Goal: Download file/media

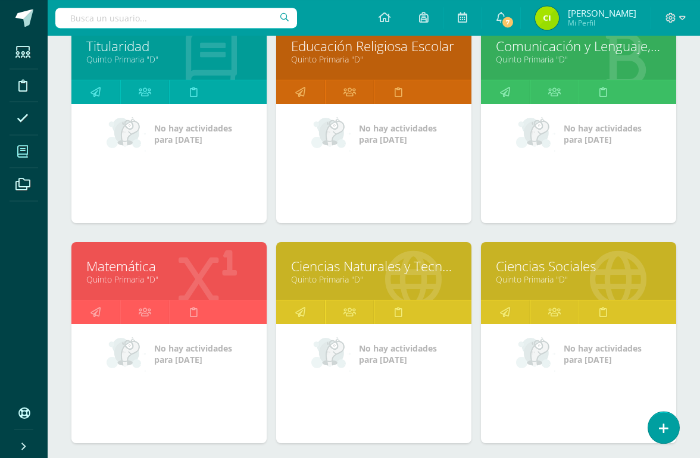
scroll to position [201, 0]
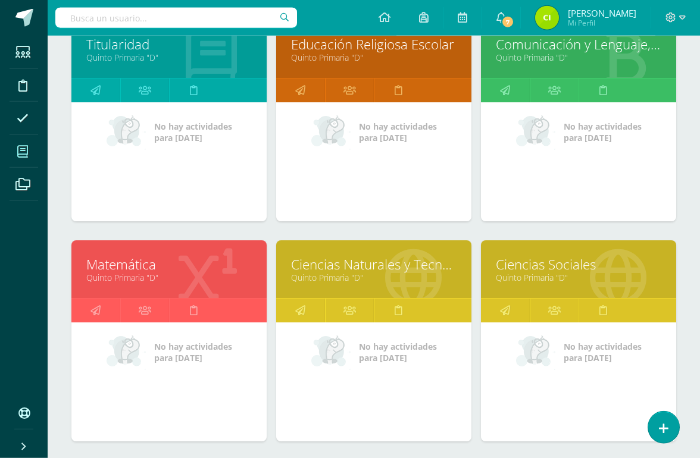
click at [138, 258] on link "Matemática" at bounding box center [168, 264] width 165 height 18
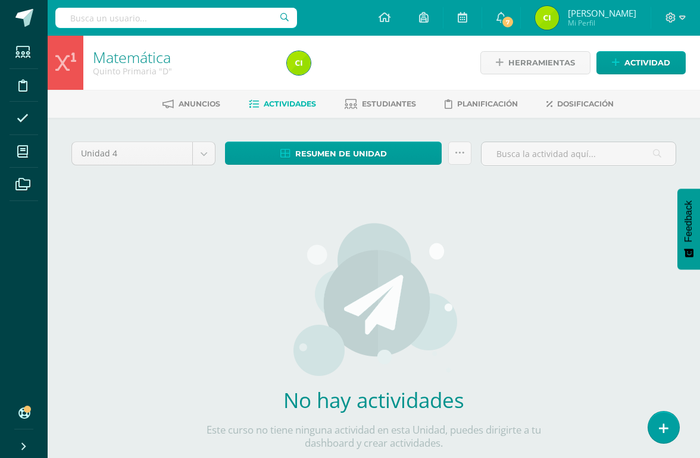
click at [295, 104] on span "Actividades" at bounding box center [290, 103] width 52 height 9
click at [199, 153] on body "Estudiantes Disciplina Asistencia Mis cursos Archivos Soporte Centro de ayuda Ú…" at bounding box center [350, 255] width 700 height 511
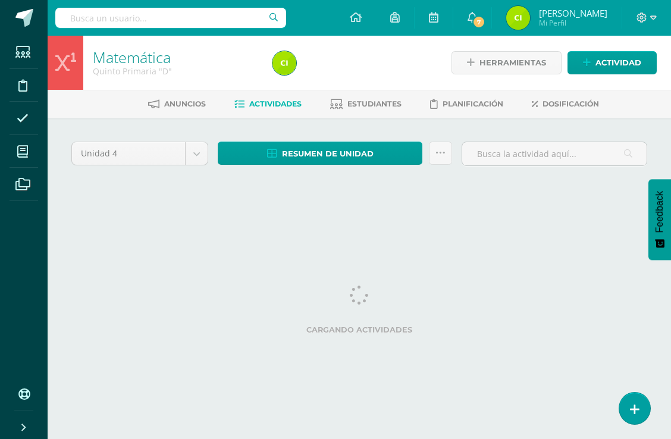
click at [201, 156] on body "Estudiantes Disciplina Asistencia Mis cursos Archivos Soporte Centro de ayuda Ú…" at bounding box center [335, 111] width 671 height 222
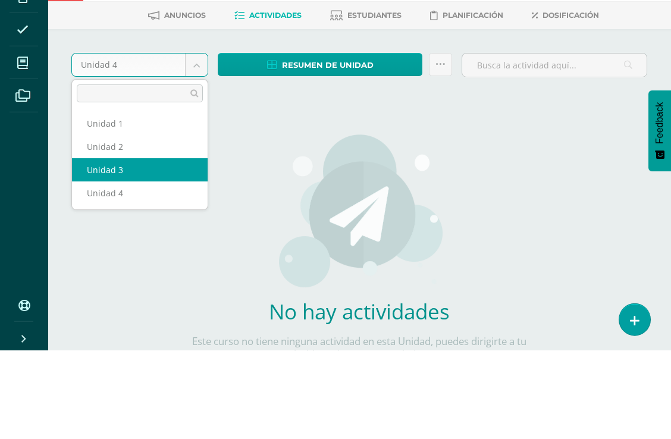
select select "Unidad 3"
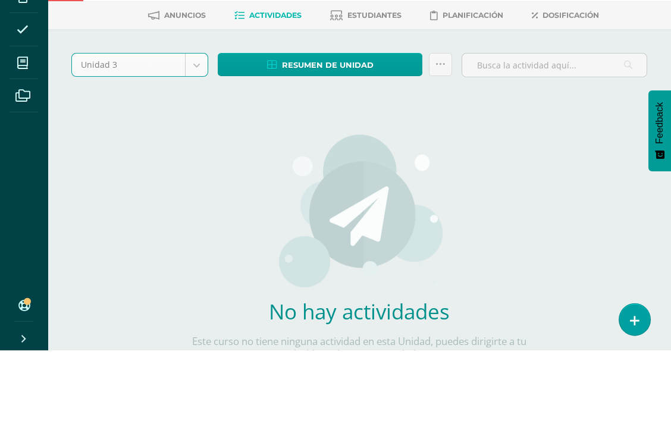
click at [352, 143] on span "Resumen de unidad" at bounding box center [328, 154] width 92 height 22
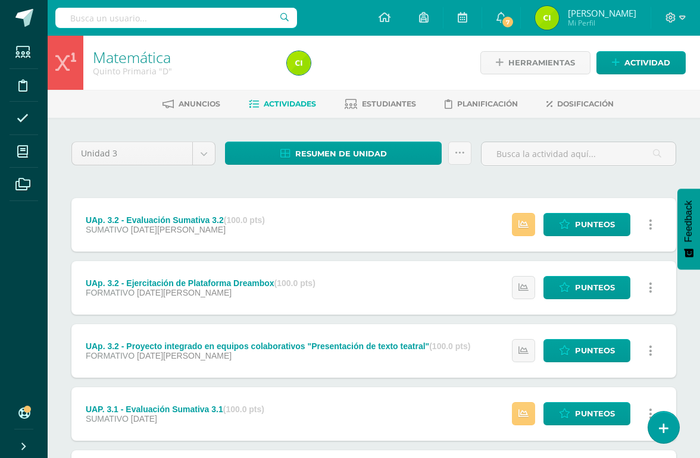
click at [356, 151] on span "Resumen de unidad" at bounding box center [341, 154] width 92 height 22
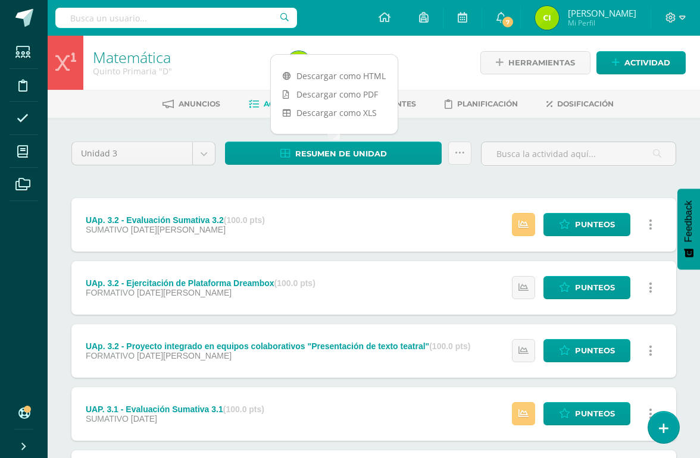
click at [368, 71] on link "Descargar como HTML" at bounding box center [334, 76] width 127 height 18
click at [394, 184] on div "Unidad 3 Unidad 1 Unidad 2 Unidad 3 Unidad 4 Resumen de unidad Enviar punteos a…" at bounding box center [374, 414] width 614 height 544
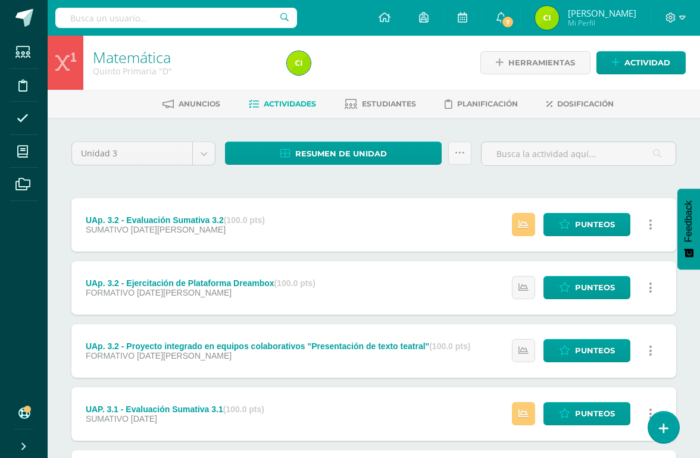
click at [202, 158] on body "Estudiantes Disciplina Asistencia Mis cursos Archivos Soporte Centro de ayuda Ú…" at bounding box center [350, 355] width 700 height 710
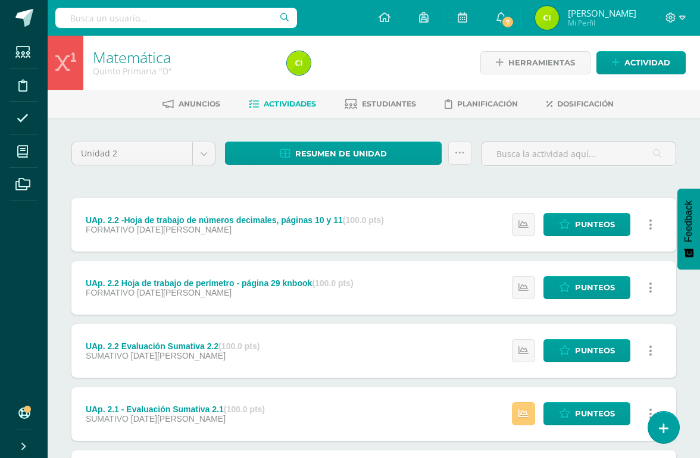
click at [373, 154] on span "Resumen de unidad" at bounding box center [341, 154] width 92 height 22
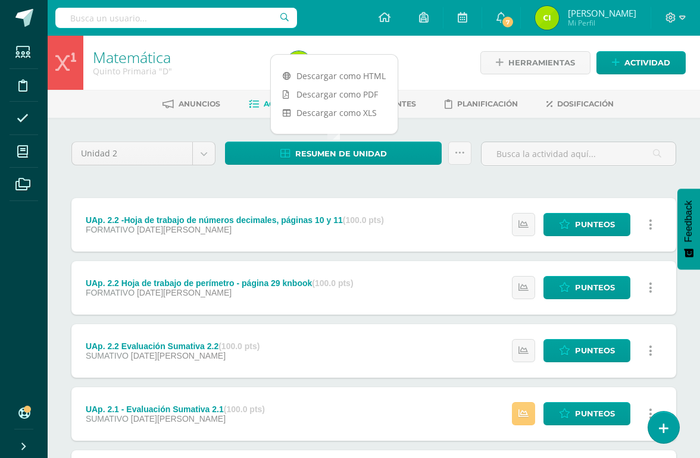
click at [364, 79] on link "Descargar como HTML" at bounding box center [334, 76] width 127 height 18
click at [204, 151] on body "Estudiantes Disciplina Asistencia Mis cursos Archivos Soporte Centro de ayuda Ú…" at bounding box center [350, 355] width 700 height 710
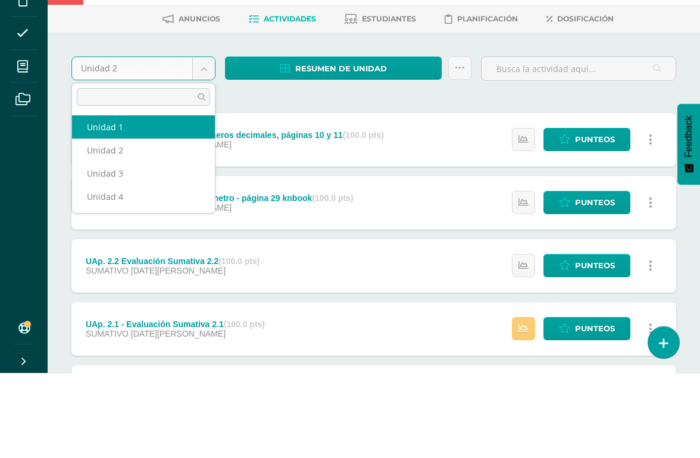
select select "Unidad 1"
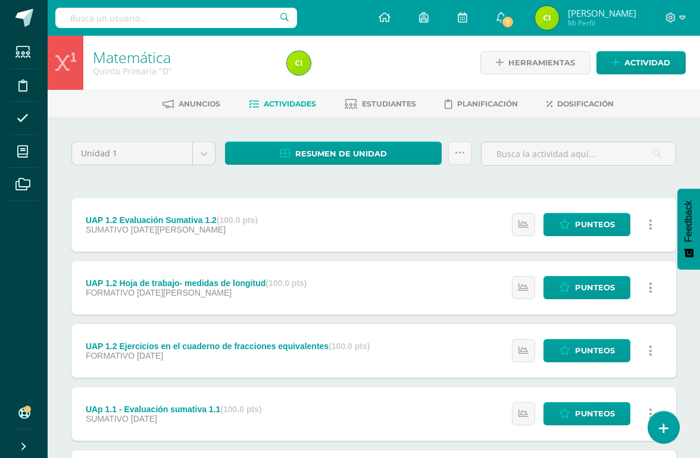
click at [363, 155] on span "Resumen de unidad" at bounding box center [341, 154] width 92 height 22
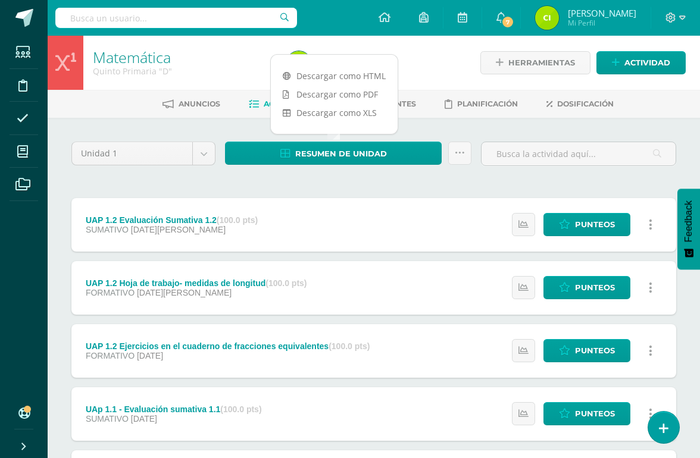
click at [367, 75] on link "Descargar como HTML" at bounding box center [334, 76] width 127 height 18
